Goal: Find specific page/section: Find specific page/section

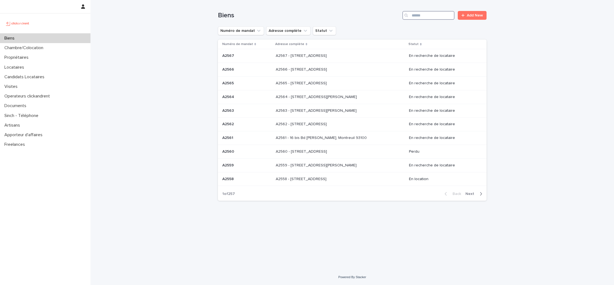
click at [419, 15] on input "Search" at bounding box center [429, 15] width 52 height 9
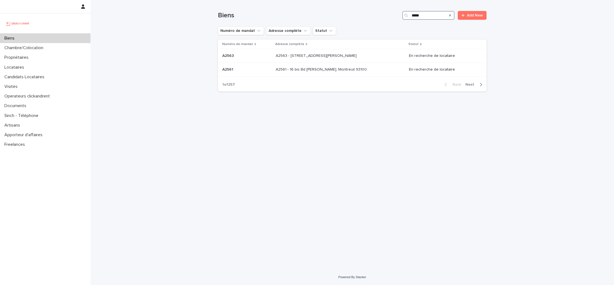
type input "*****"
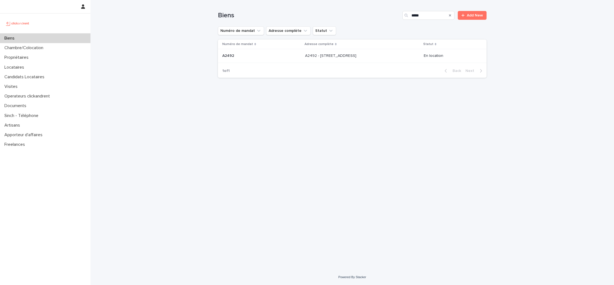
click at [356, 53] on p "A2492 - [STREET_ADDRESS]" at bounding box center [331, 55] width 52 height 6
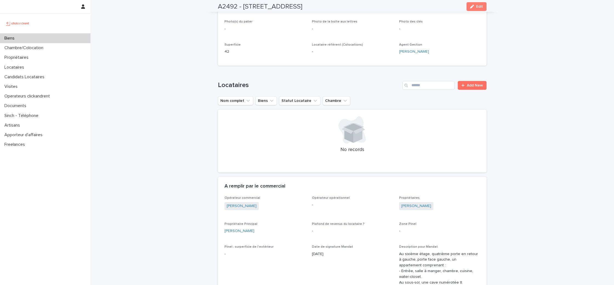
scroll to position [129, 0]
